Goal: Navigation & Orientation: Go to known website

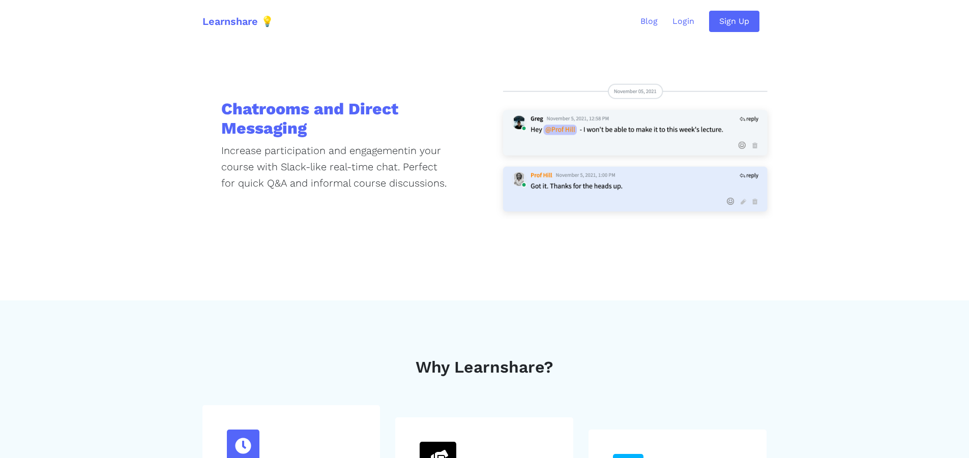
scroll to position [967, 0]
